Goal: Task Accomplishment & Management: Use online tool/utility

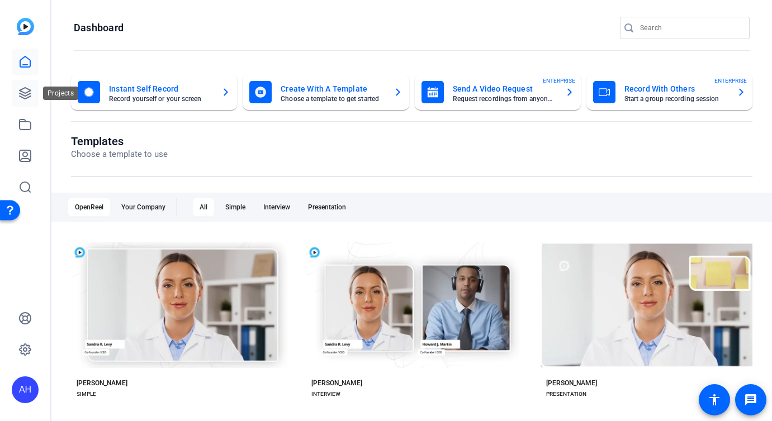
click at [30, 89] on icon at bounding box center [25, 93] width 11 height 11
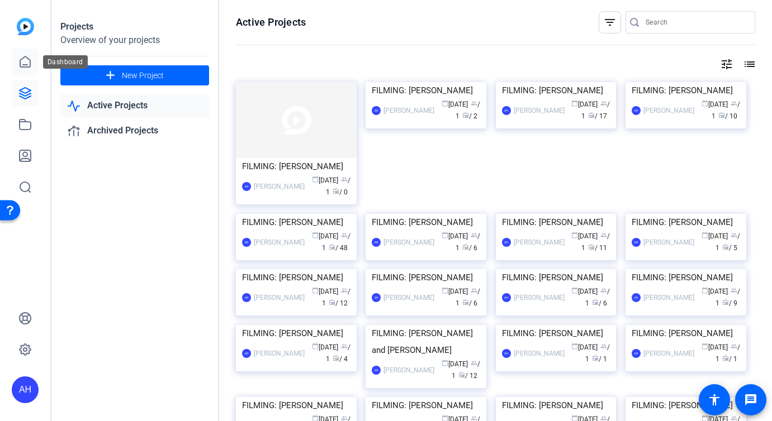
click at [25, 70] on link at bounding box center [25, 62] width 27 height 27
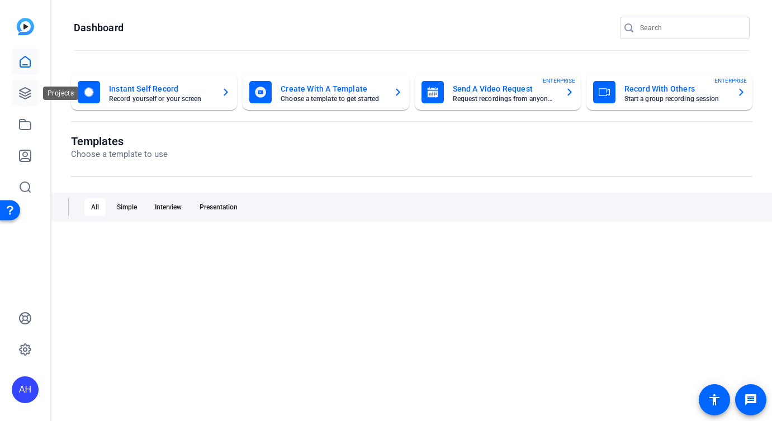
click at [29, 96] on icon at bounding box center [24, 93] width 13 height 13
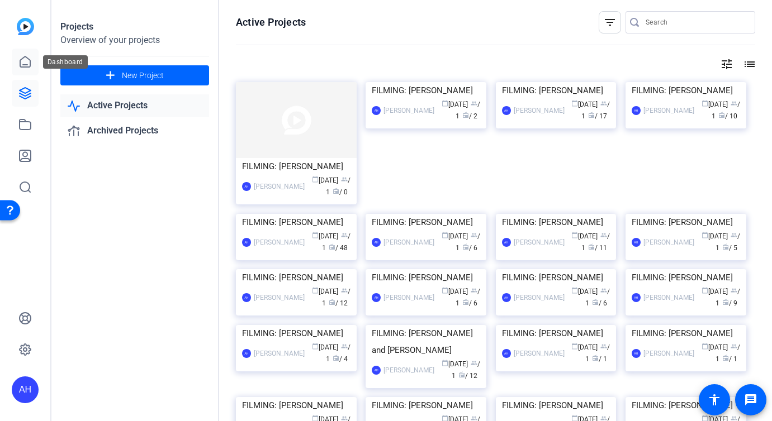
click at [24, 65] on icon at bounding box center [25, 61] width 10 height 11
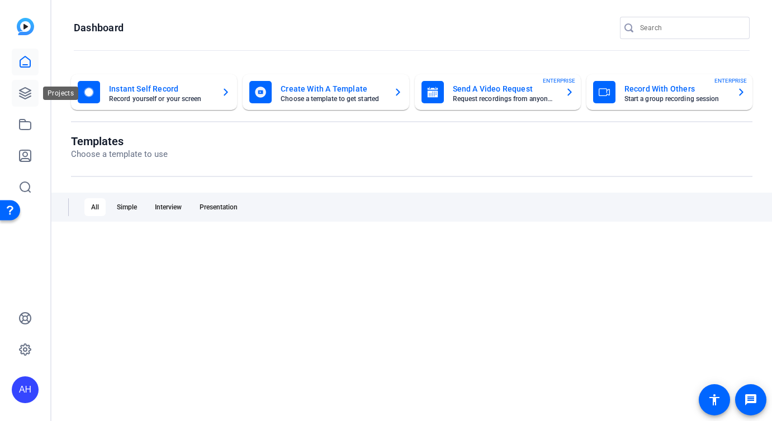
click at [30, 93] on icon at bounding box center [25, 93] width 11 height 11
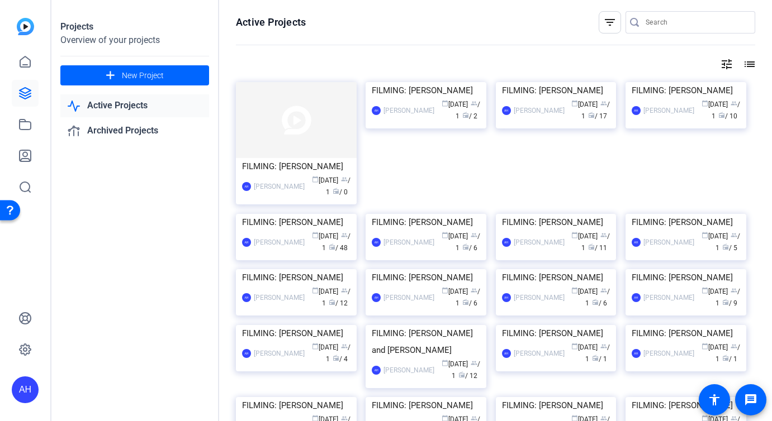
click at [286, 73] on div "Active Projects filter_list tune list FILMING: [PERSON_NAME] AH [PERSON_NAME] c…" at bounding box center [495, 210] width 553 height 421
click at [311, 116] on img at bounding box center [296, 120] width 121 height 76
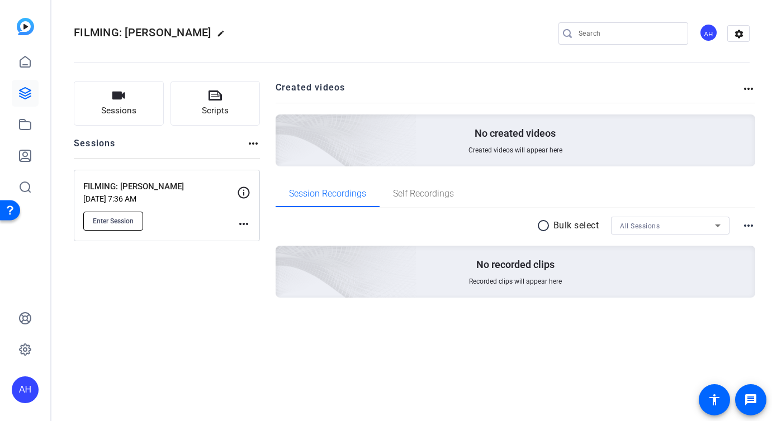
click at [123, 219] on span "Enter Session" at bounding box center [113, 221] width 41 height 9
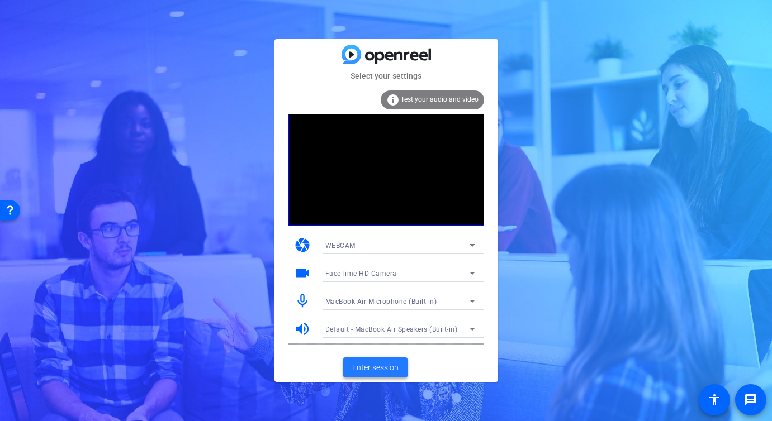
click at [378, 373] on span "Enter session" at bounding box center [375, 368] width 46 height 12
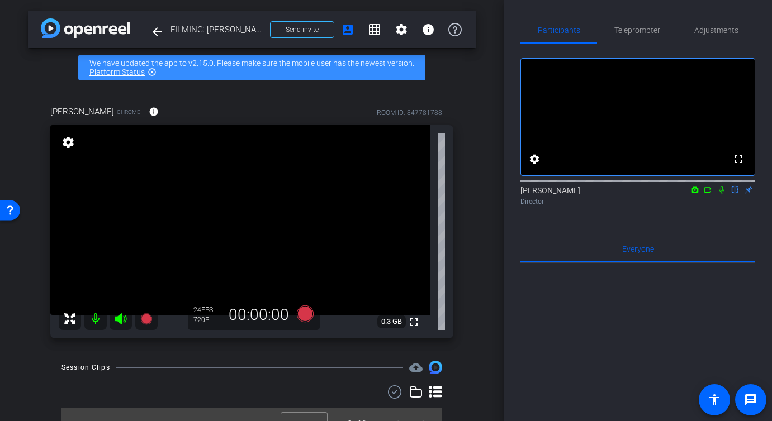
scroll to position [18, 0]
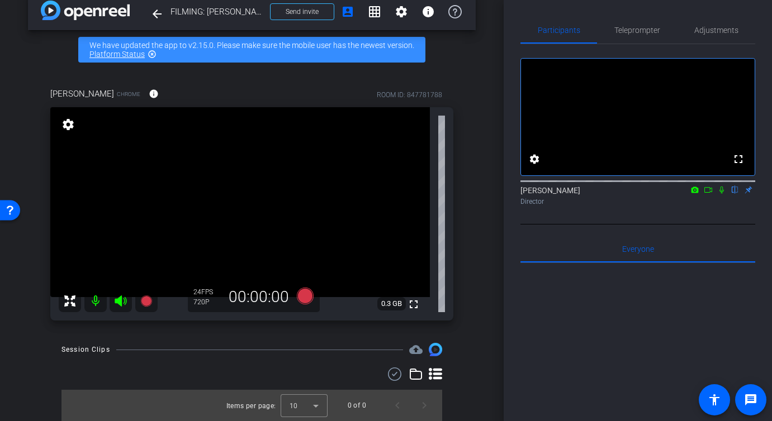
click at [466, 275] on div "[PERSON_NAME] Chrome info ROOM ID: 847781788 fullscreen settings 0.3 GB 24 FPS …" at bounding box center [252, 200] width 448 height 263
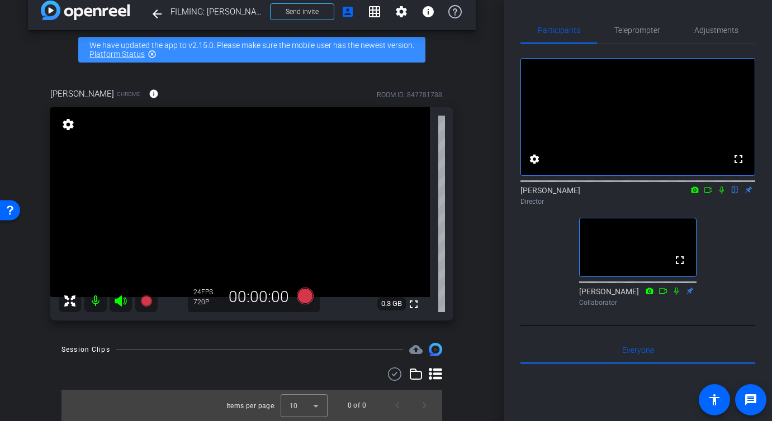
click at [381, 93] on div "ROOM ID: 847781788" at bounding box center [409, 95] width 65 height 10
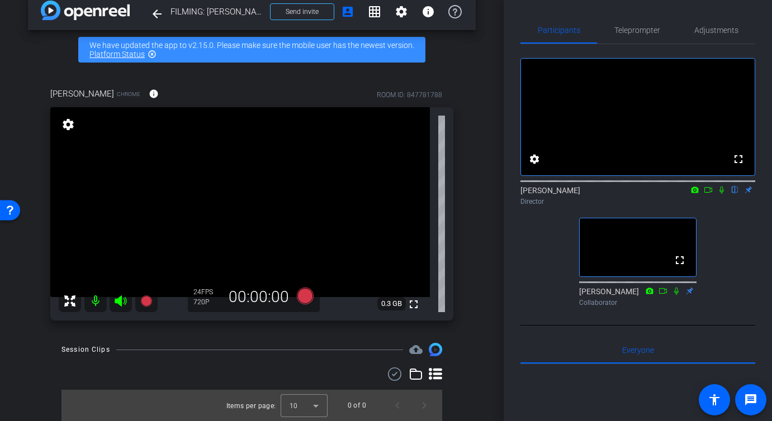
click at [381, 93] on div "ROOM ID: 847781788" at bounding box center [409, 95] width 65 height 10
click at [479, 92] on div "arrow_back FILMING: Phil Anglewicz Back to project Send invite account_box grid…" at bounding box center [251, 192] width 503 height 421
click at [522, 251] on div "fullscreen settings Addie Hackshaw flip Director fullscreen Juan Reyna Collabor…" at bounding box center [637, 177] width 235 height 267
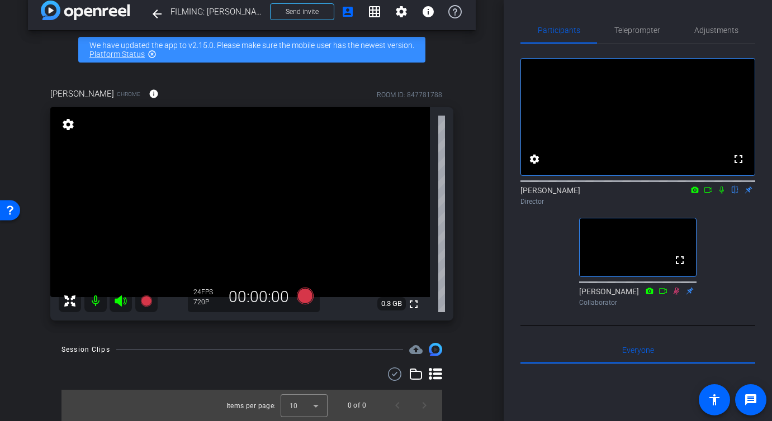
click at [466, 135] on div "Phil Anglewicz Chrome info ROOM ID: 847781788 fullscreen settings 0.3 GB 24 FPS…" at bounding box center [252, 200] width 448 height 263
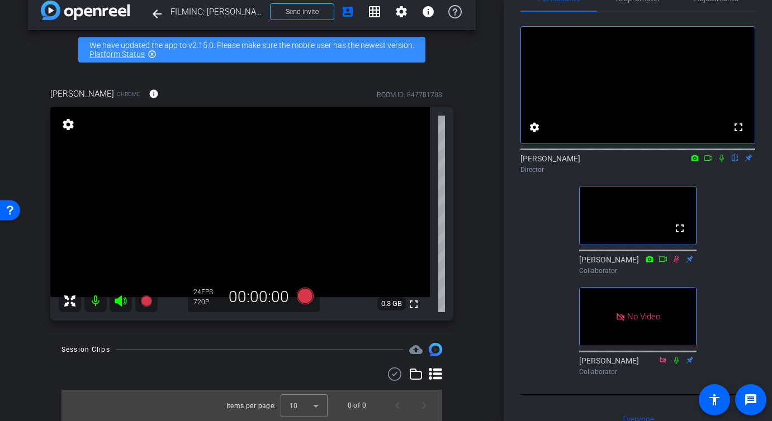
scroll to position [30, 0]
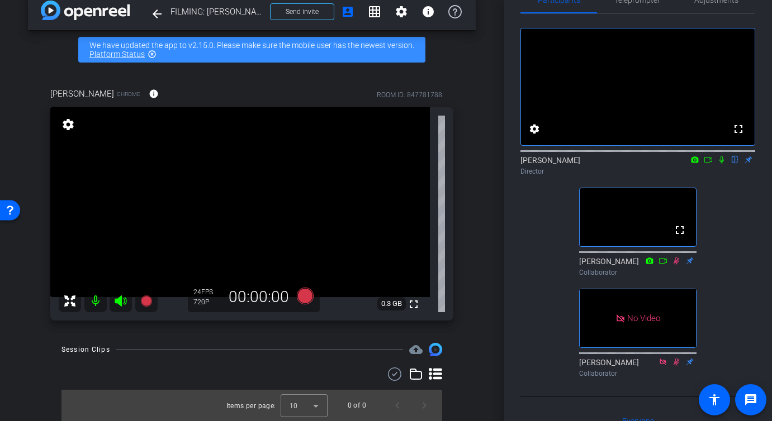
click at [720, 164] on icon at bounding box center [721, 160] width 9 height 8
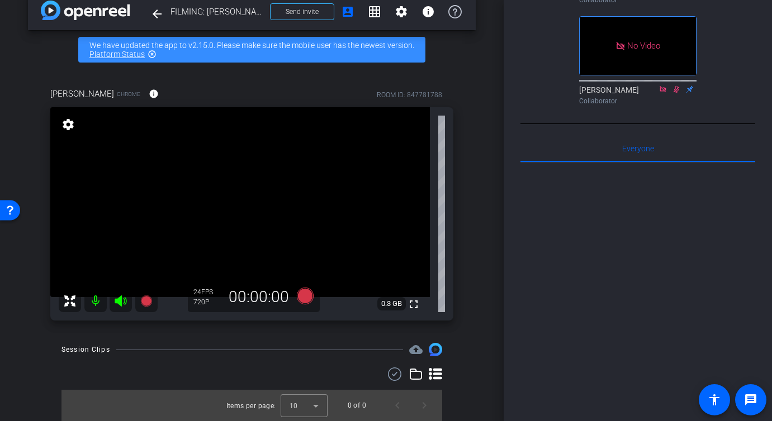
scroll to position [0, 0]
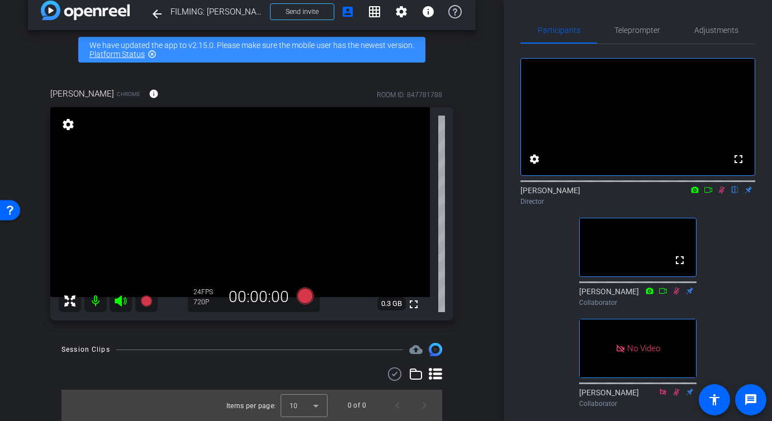
click at [708, 239] on div "fullscreen settings Addie Hackshaw flip Director fullscreen Juan Reyna Collabor…" at bounding box center [637, 228] width 235 height 368
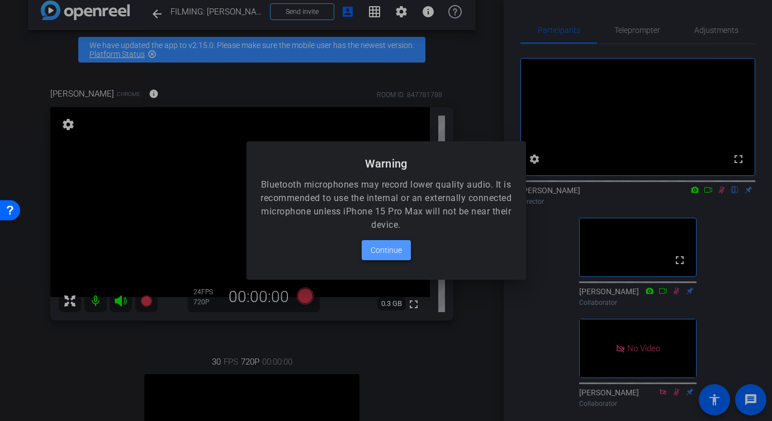
click at [391, 251] on span "Continue" at bounding box center [385, 250] width 31 height 13
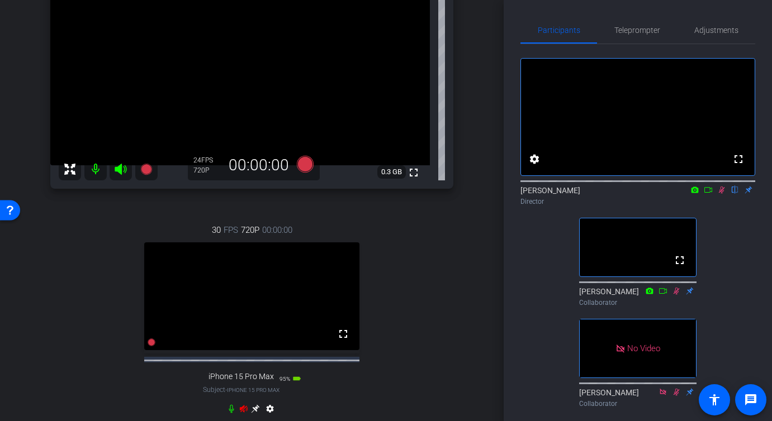
scroll to position [149, 0]
click at [122, 168] on icon at bounding box center [120, 170] width 13 height 13
click at [242, 413] on icon at bounding box center [244, 409] width 8 height 7
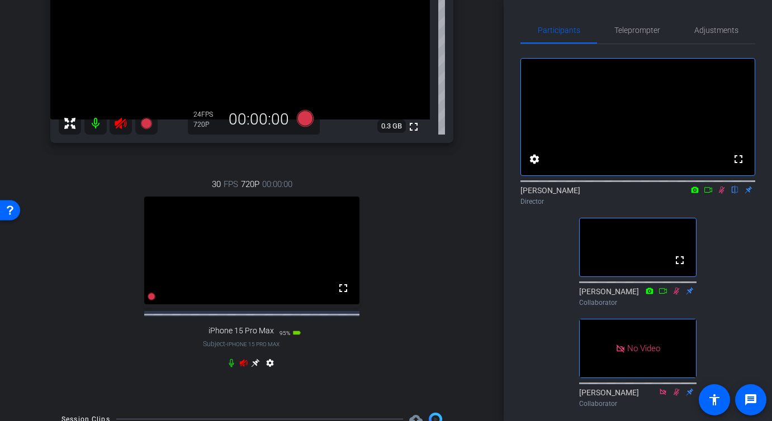
click at [244, 367] on icon at bounding box center [244, 362] width 8 height 7
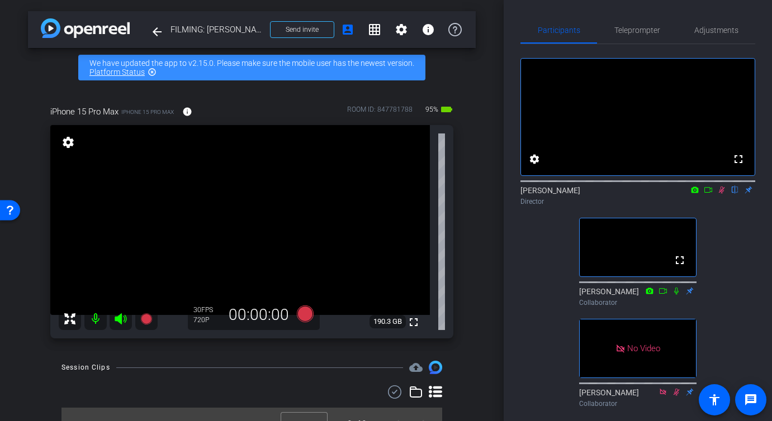
scroll to position [18, 0]
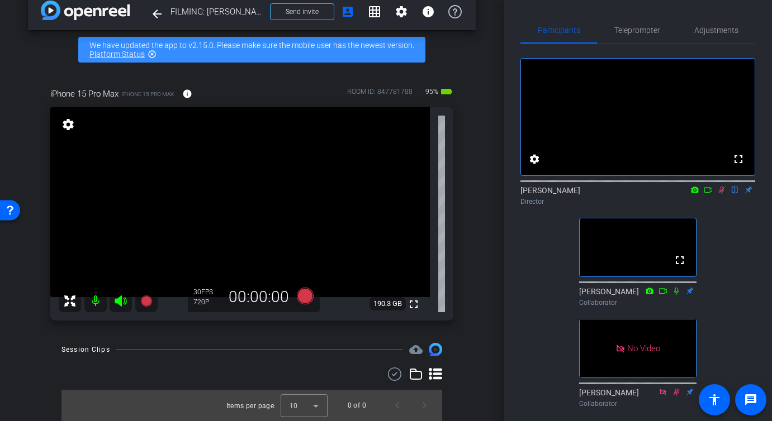
click at [499, 259] on div "arrow_back FILMING: Phil Anglewicz Back to project Send invite account_box grid…" at bounding box center [251, 192] width 503 height 421
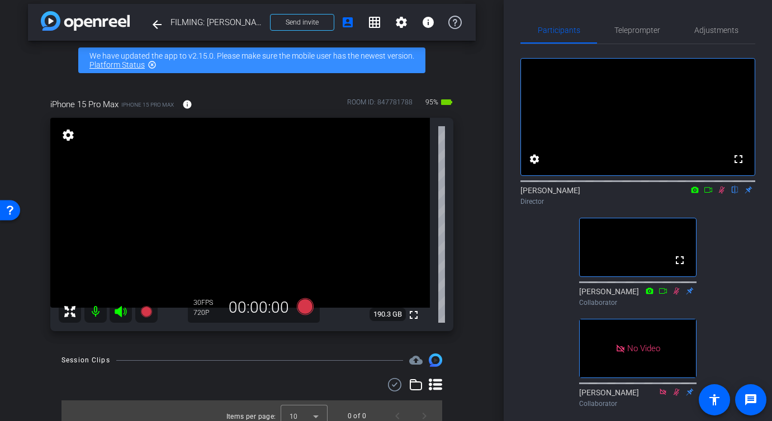
scroll to position [13, 0]
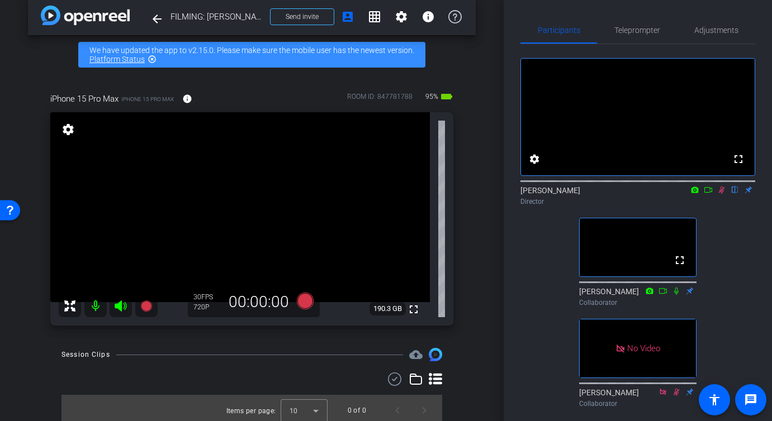
click at [721, 194] on icon at bounding box center [721, 190] width 9 height 8
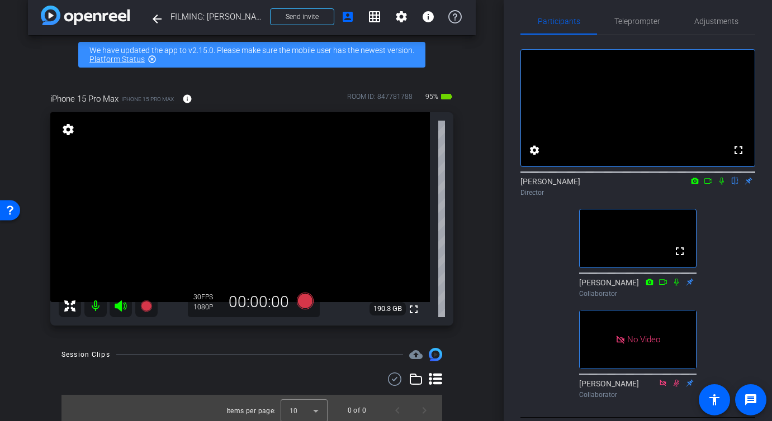
scroll to position [0, 0]
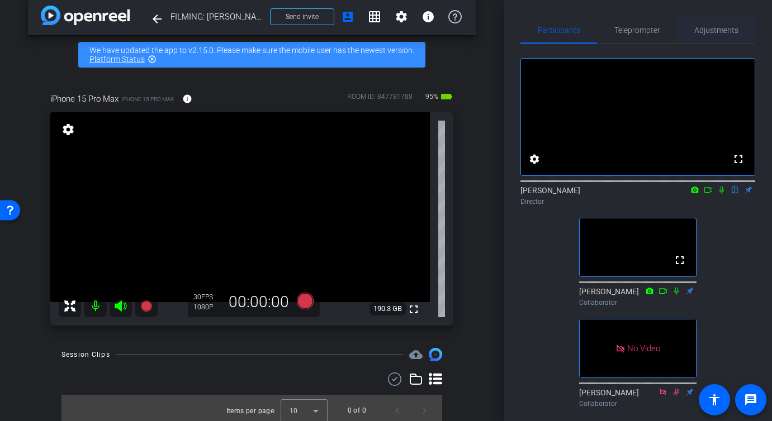
click at [718, 32] on span "Adjustments" at bounding box center [716, 30] width 44 height 8
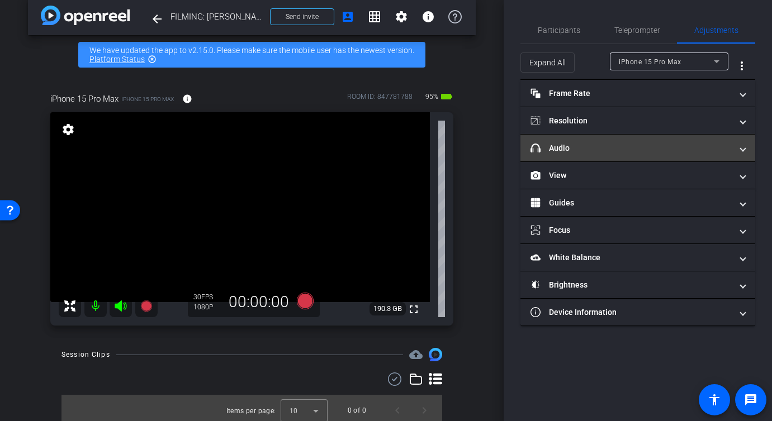
click at [587, 157] on mat-expansion-panel-header "headphone icon Audio" at bounding box center [637, 148] width 235 height 27
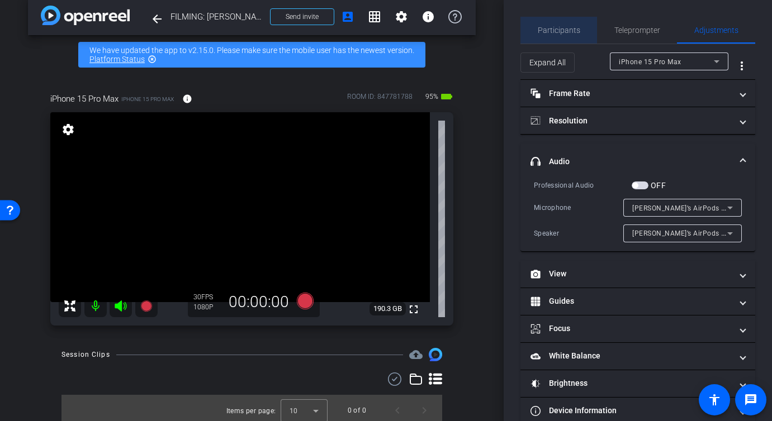
click at [578, 26] on span "Participants" at bounding box center [558, 30] width 42 height 8
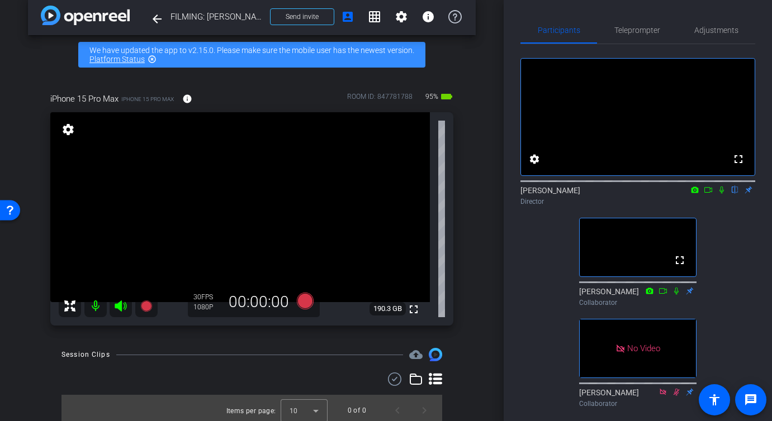
click at [733, 242] on div "fullscreen settings Addie Hackshaw flip Director fullscreen Juan Reyna Collabor…" at bounding box center [637, 228] width 235 height 368
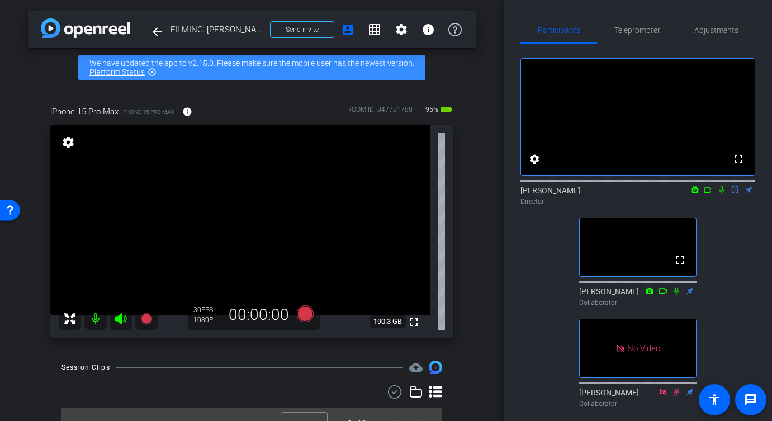
click at [514, 272] on div "Participants Teleprompter Adjustments fullscreen settings Addie Hackshaw flip D…" at bounding box center [637, 210] width 268 height 421
click at [501, 272] on div "arrow_back FILMING: Phil Anglewicz Back to project Send invite account_box grid…" at bounding box center [251, 210] width 503 height 421
click at [503, 275] on div "Participants Teleprompter Adjustments fullscreen settings Addie Hackshaw flip D…" at bounding box center [637, 210] width 268 height 421
click at [721, 194] on icon at bounding box center [721, 190] width 9 height 8
click at [723, 194] on icon at bounding box center [721, 190] width 9 height 8
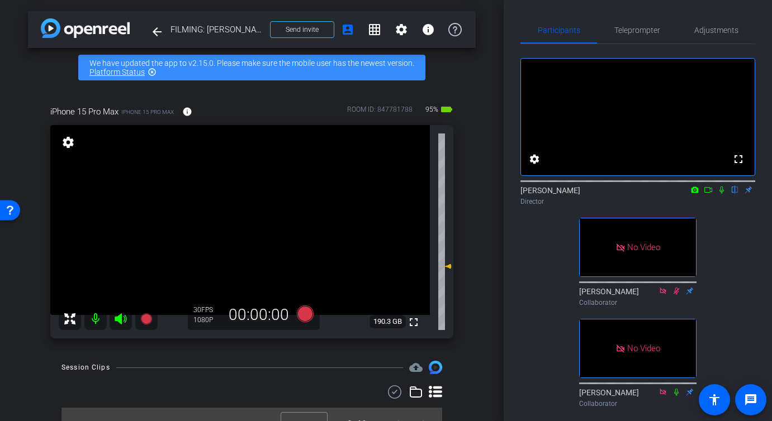
drag, startPoint x: 697, startPoint y: 230, endPoint x: 707, endPoint y: 230, distance: 10.1
click at [707, 230] on div "fullscreen settings Addie Hackshaw flip Director No Video Juan Reyna Collaborat…" at bounding box center [637, 228] width 235 height 368
click at [724, 240] on div "fullscreen settings Addie Hackshaw flip Director No Video Juan Reyna Collaborat…" at bounding box center [637, 228] width 235 height 368
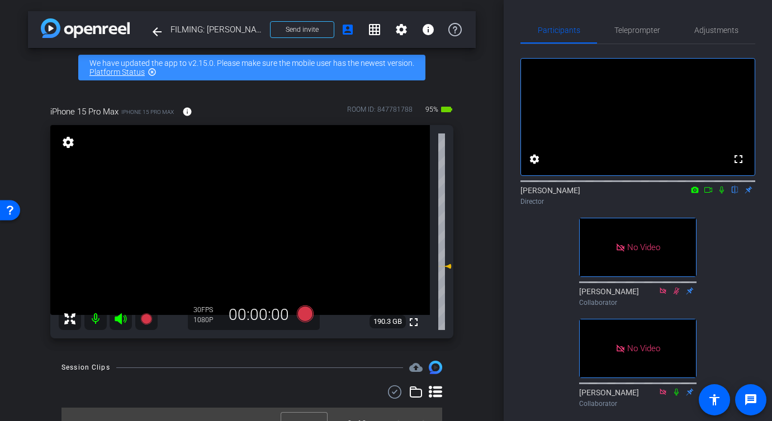
drag, startPoint x: 722, startPoint y: 204, endPoint x: 721, endPoint y: 221, distance: 16.8
click at [721, 207] on div "Addie Hackshaw flip Director" at bounding box center [637, 196] width 235 height 22
click at [721, 194] on icon at bounding box center [721, 190] width 9 height 8
click at [708, 194] on icon at bounding box center [707, 190] width 9 height 8
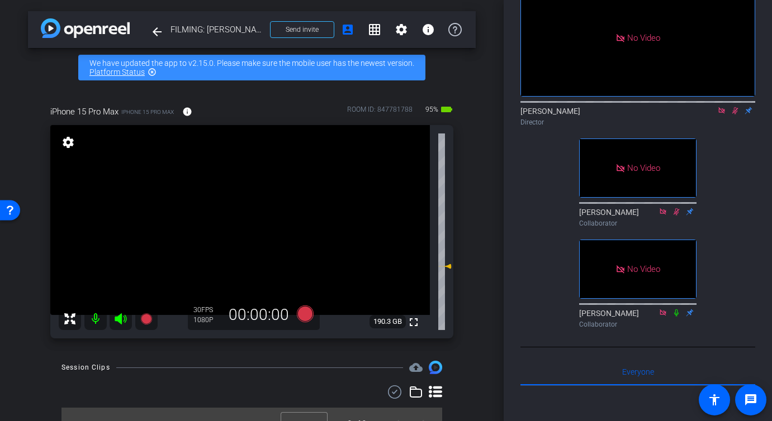
scroll to position [81, 0]
click at [734, 114] on mat-icon at bounding box center [734, 109] width 13 height 10
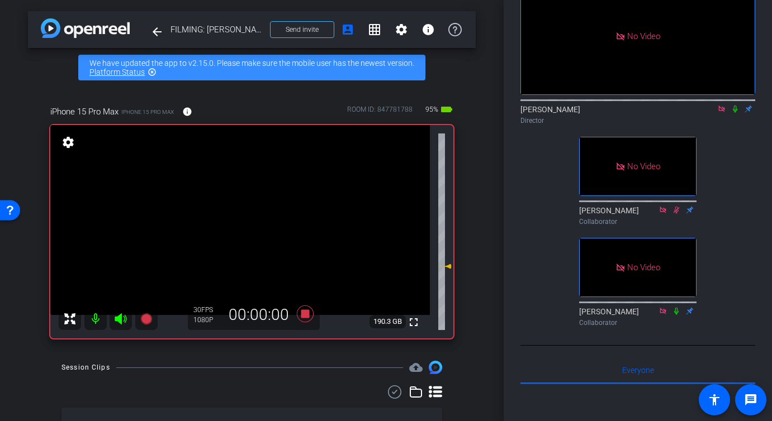
click at [734, 114] on mat-icon at bounding box center [734, 109] width 13 height 10
